Goal: Information Seeking & Learning: Learn about a topic

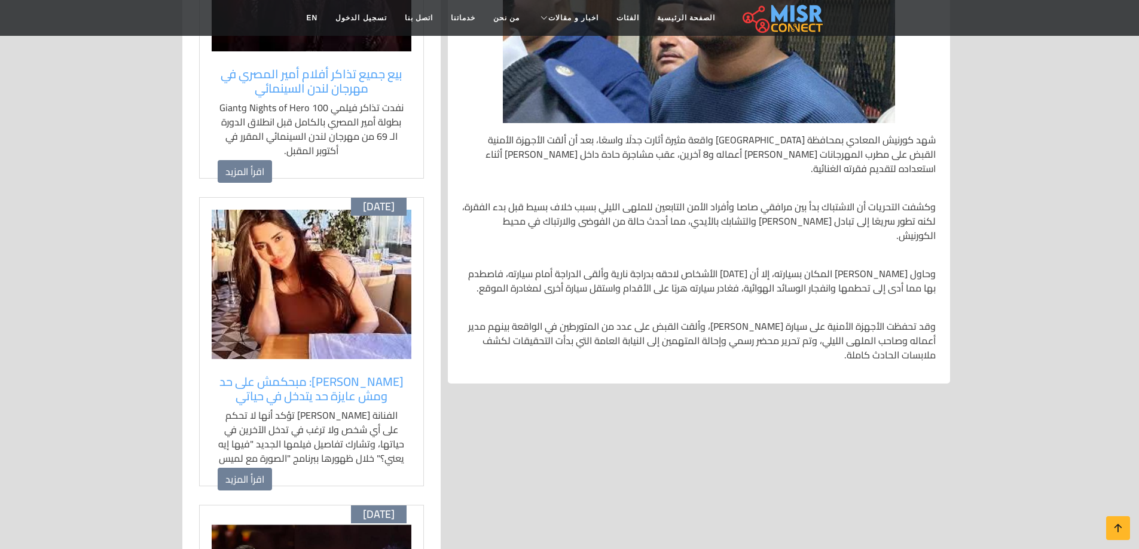
scroll to position [399, 0]
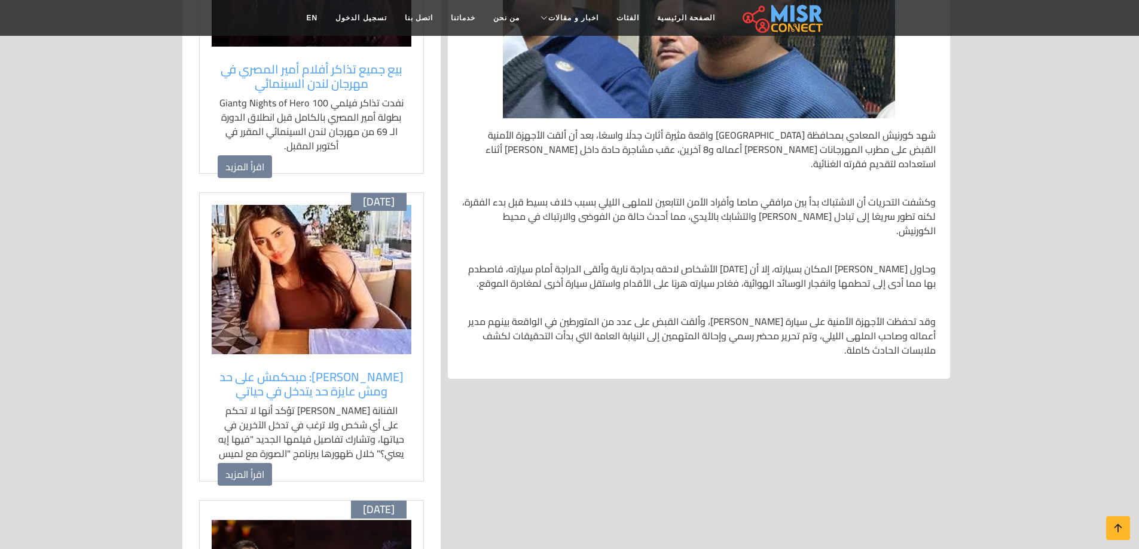
click at [925, 234] on p "وكشفت التحريات أن الاشتباك بدأ بين مرافقي صاصا وأفراد الأمن التابعين للملهى الل…" at bounding box center [698, 216] width 473 height 43
drag, startPoint x: 928, startPoint y: 234, endPoint x: 688, endPoint y: 283, distance: 245.9
click at [688, 283] on div "شهد كورنيش المعادي بمحافظة [GEOGRAPHIC_DATA] واقعة مثيرة أثارت جدلًا واسعًا، بع…" at bounding box center [699, 242] width 488 height 249
click at [706, 281] on div "شهد كورنيش المعادي بمحافظة [GEOGRAPHIC_DATA] واقعة مثيرة أثارت جدلًا واسعًا، بع…" at bounding box center [699, 242] width 488 height 249
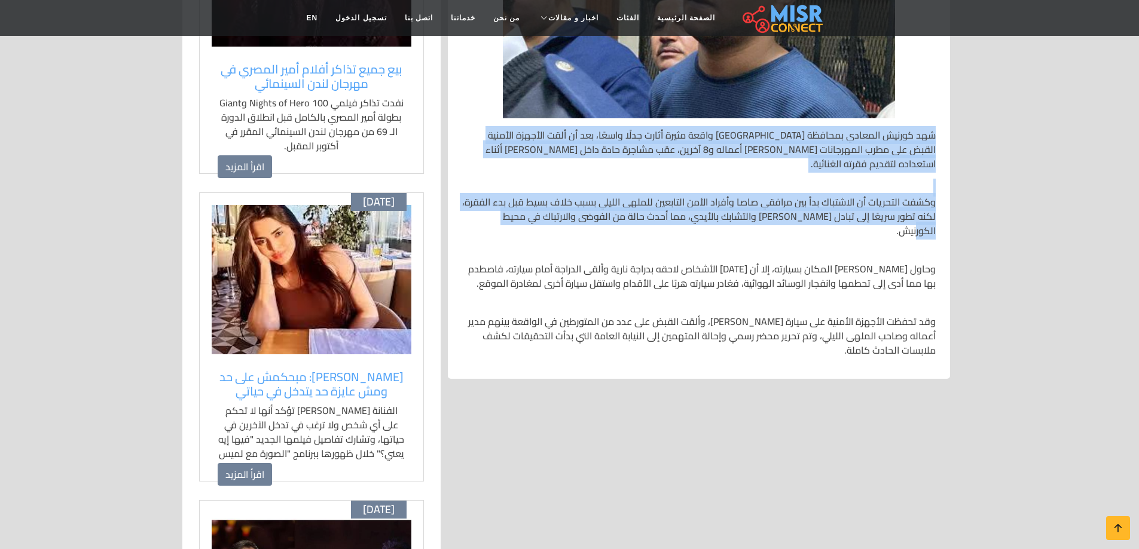
drag, startPoint x: 705, startPoint y: 271, endPoint x: 925, endPoint y: 149, distance: 251.8
click at [931, 149] on div "شهد كورنيش المعادي بمحافظة [GEOGRAPHIC_DATA] واقعة مثيرة أثارت جدلًا واسعًا، بع…" at bounding box center [699, 242] width 488 height 249
click at [925, 149] on p "شهد كورنيش المعادي بمحافظة [GEOGRAPHIC_DATA] واقعة مثيرة أثارت جدلًا واسعًا، بع…" at bounding box center [698, 149] width 473 height 43
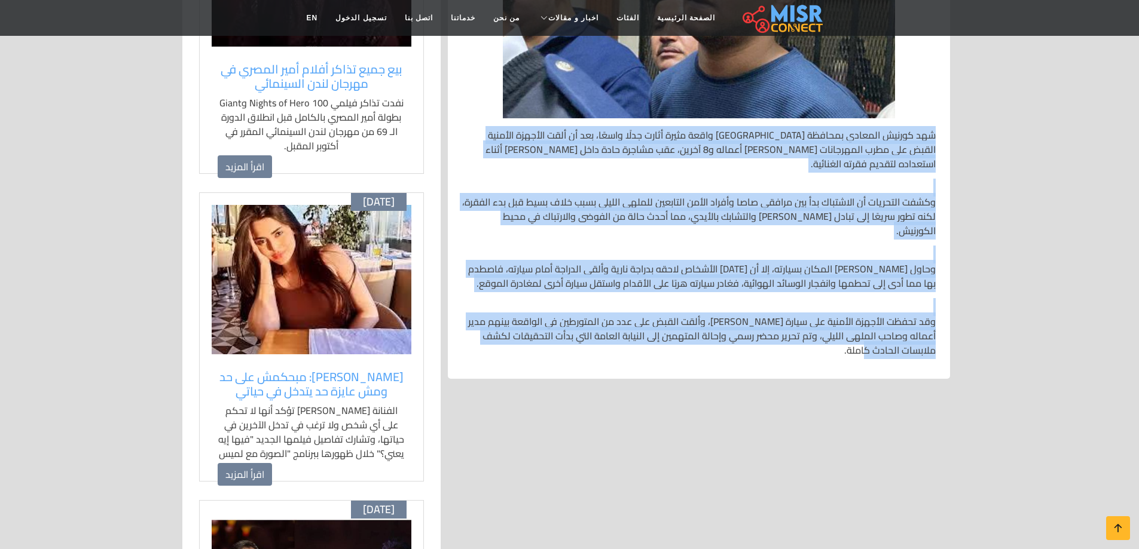
drag, startPoint x: 927, startPoint y: 150, endPoint x: 615, endPoint y: 440, distance: 425.5
click at [615, 367] on div "شهد كورنيش المعادي بمحافظة [GEOGRAPHIC_DATA] واقعة مثيرة أثارت جدلًا واسعًا، بع…" at bounding box center [699, 242] width 488 height 249
click at [615, 358] on p "وقد تحفظت الأجهزة الأمنية على سيارة [PERSON_NAME]، وألقت القبض على عدد من المتو…" at bounding box center [698, 335] width 473 height 43
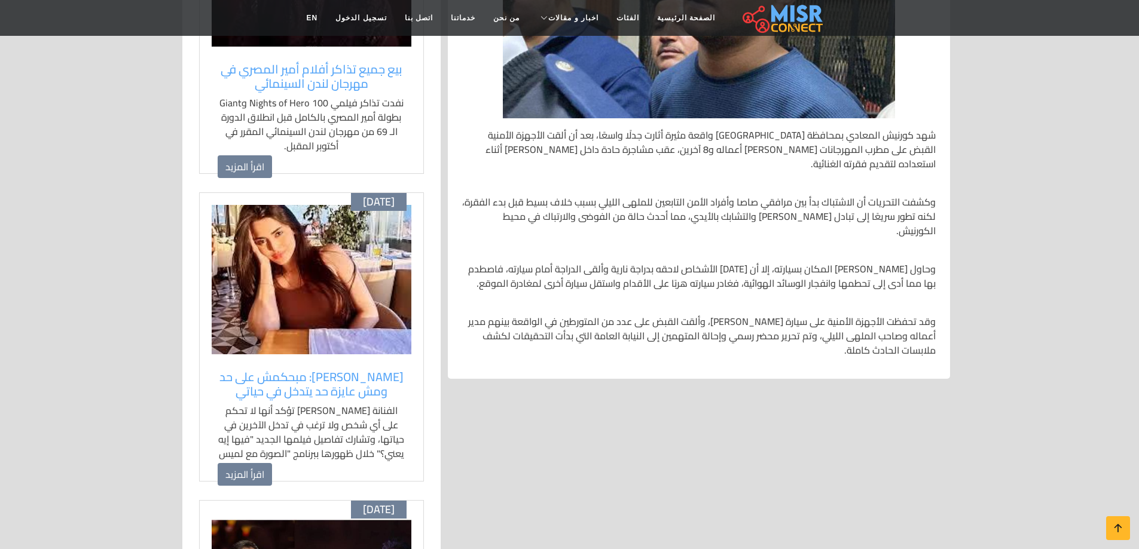
click at [727, 358] on p "وقد تحفظت الأجهزة الأمنية على سيارة [PERSON_NAME]، وألقت القبض على عدد من المتو…" at bounding box center [698, 335] width 473 height 43
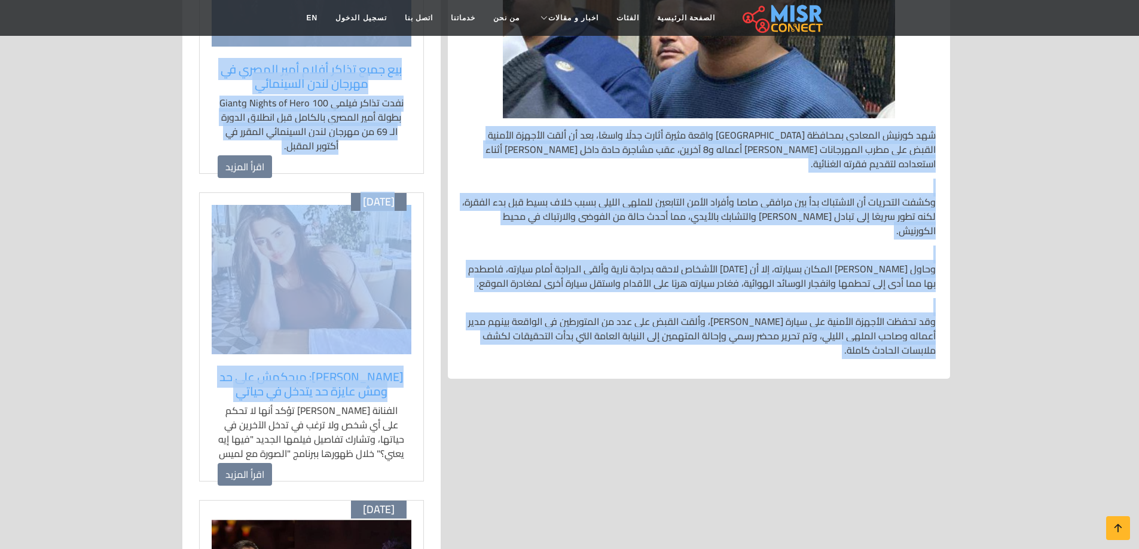
drag, startPoint x: 927, startPoint y: 151, endPoint x: 397, endPoint y: 478, distance: 622.7
click at [399, 480] on div "[DATE] 12:09 م تاريخ التحديث: [DATE] 12:09:32 شهد كورنيش المعادي بمحافظة [GEOGR…" at bounding box center [569, 493] width 775 height 1308
click at [420, 445] on div "[DATE] [PERSON_NAME]: مبحكمش على حد ومش عايزة حد يتدخل في حياتي الفنانة [PERSON…" at bounding box center [311, 337] width 225 height 289
click at [610, 358] on p "وقد تحفظت الأجهزة الأمنية على سيارة [PERSON_NAME]، وألقت القبض على عدد من المتو…" at bounding box center [698, 335] width 473 height 43
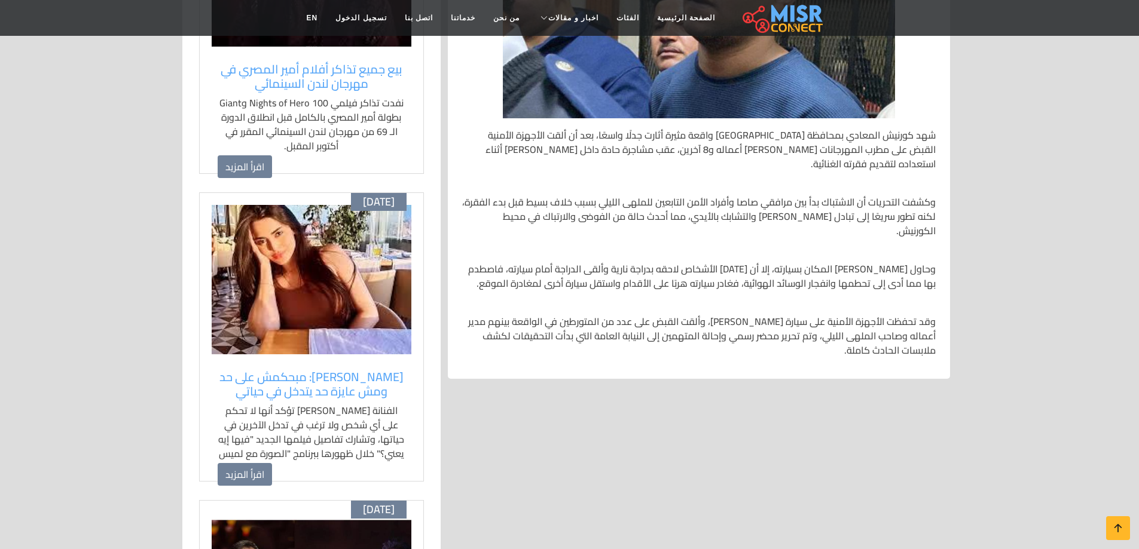
click at [391, 475] on p "الفنانة [PERSON_NAME] تؤكد أنها لا تحكم على أي شخص ولا ترغب في تدخل الآخرين في …" at bounding box center [312, 440] width 188 height 72
